Goal: Task Accomplishment & Management: Manage account settings

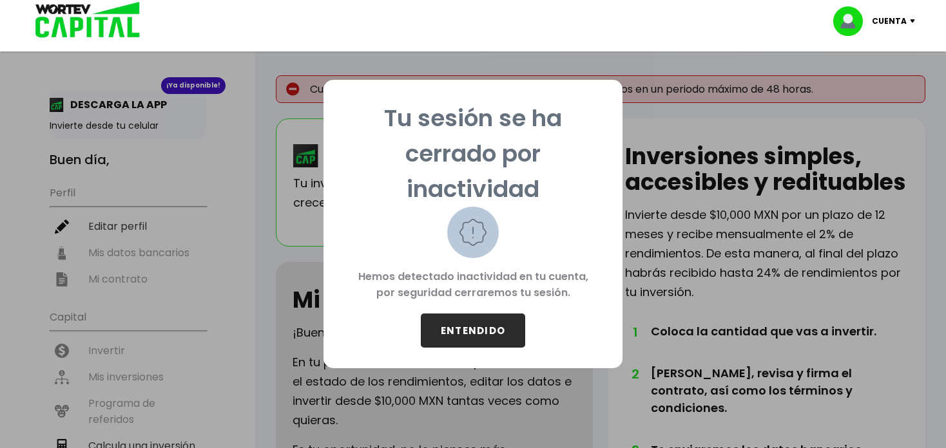
click at [473, 328] on button "ENTENDIDO" at bounding box center [473, 331] width 104 height 34
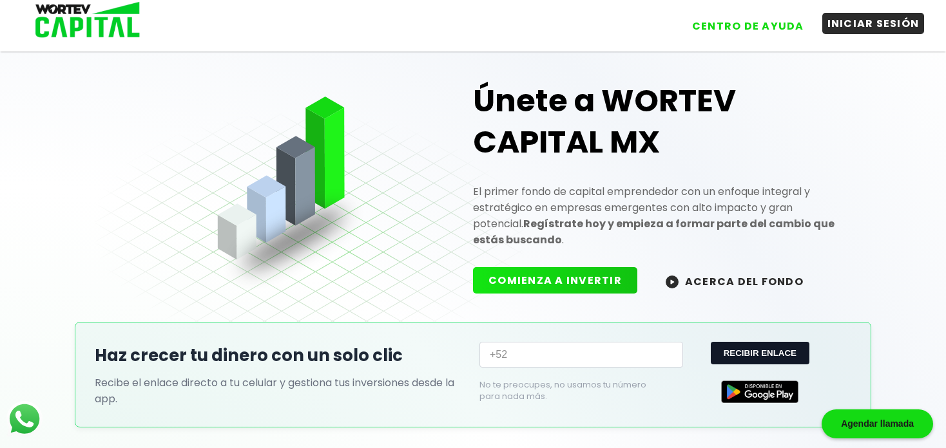
click at [870, 21] on button "INICIAR SESIÓN" at bounding box center [873, 23] width 102 height 21
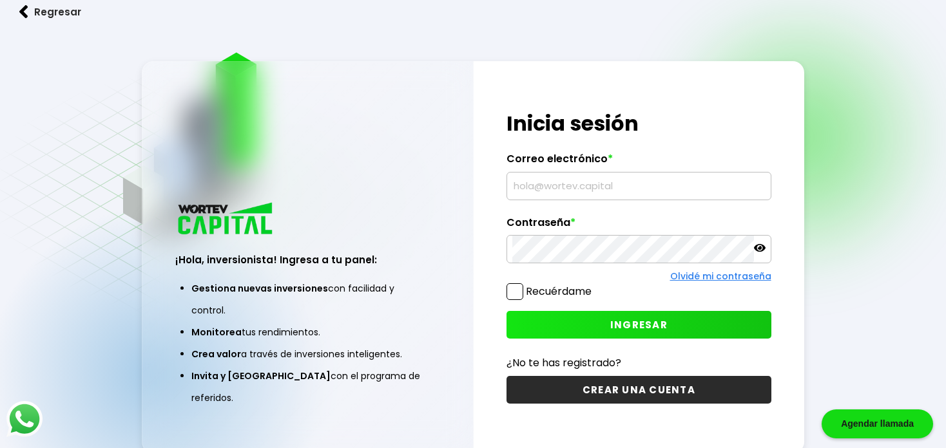
type input "[EMAIL_ADDRESS][DOMAIN_NAME]"
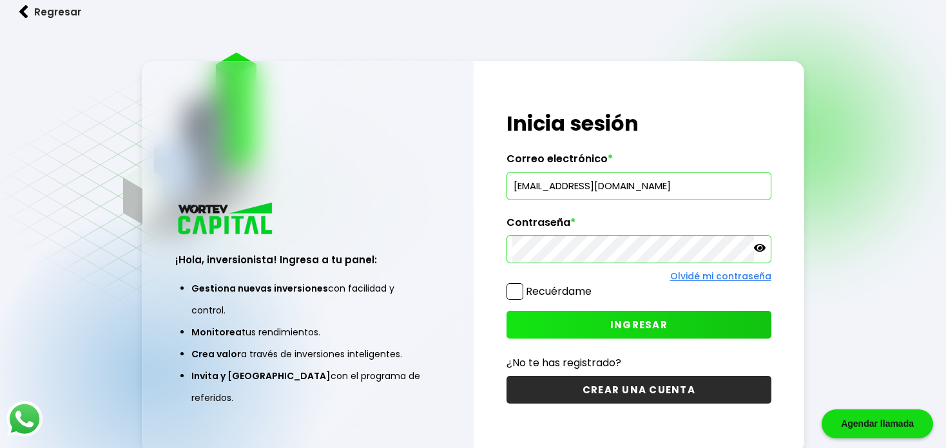
click at [557, 287] on label "Recuérdame" at bounding box center [559, 291] width 66 height 15
click at [594, 285] on input "Recuérdame" at bounding box center [594, 285] width 0 height 0
click at [585, 314] on button "INGRESAR" at bounding box center [638, 325] width 264 height 28
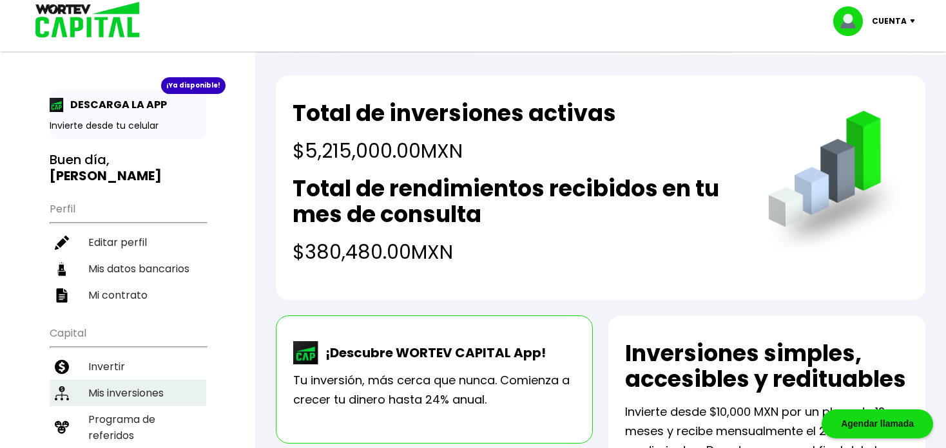
click at [139, 380] on li "Mis inversiones" at bounding box center [128, 393] width 157 height 26
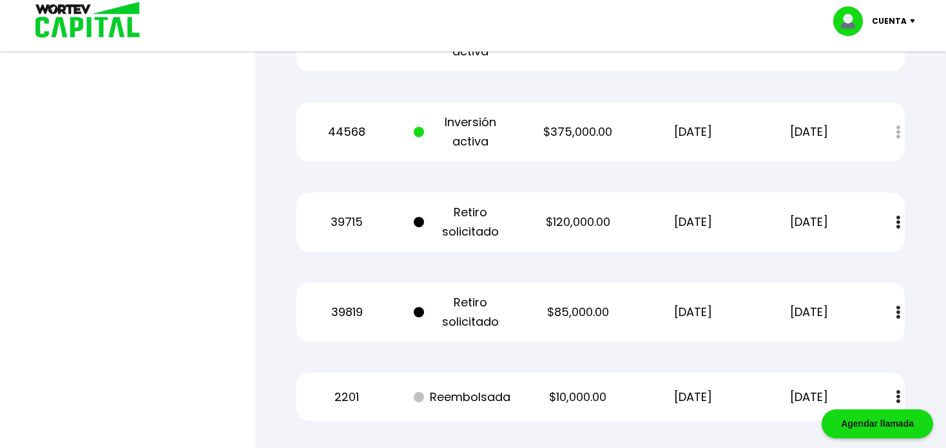
scroll to position [3041, 0]
